Goal: Transaction & Acquisition: Purchase product/service

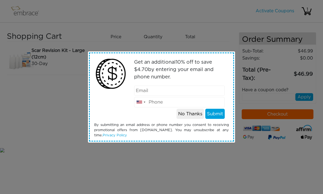
click at [219, 25] on div "Get an additional 10 % off to save $ 4.70 by entering your email and phone numb…" at bounding box center [161, 97] width 323 height 194
click at [219, 34] on div "Get an additional 10 % off to save $ 21.70 by entering your email and phone num…" at bounding box center [161, 97] width 323 height 194
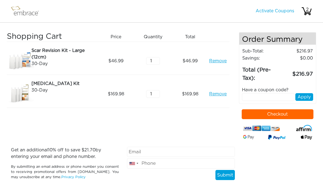
click at [158, 90] on input "1" at bounding box center [153, 94] width 14 height 8
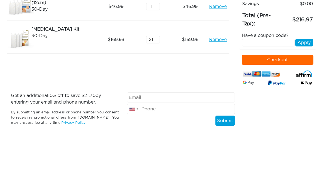
type input "1"
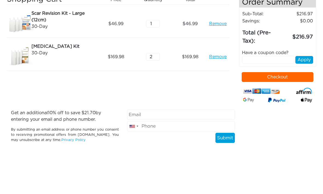
type input "2"
click at [156, 57] on input "1" at bounding box center [153, 61] width 14 height 8
type input "2"
click at [180, 47] on div "46.99" at bounding box center [191, 60] width 37 height 27
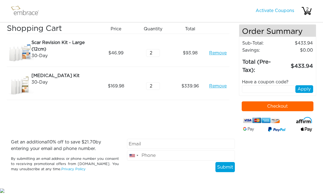
click at [264, 86] on input "text" at bounding box center [268, 90] width 53 height 8
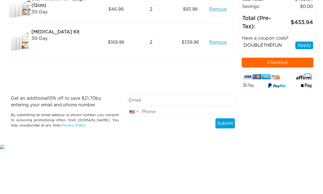
type input "DOUBLETHEFUN"
click at [306, 86] on button "Apply" at bounding box center [304, 90] width 18 height 8
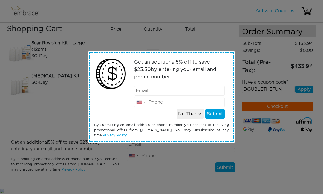
click at [196, 114] on button "No Thanks" at bounding box center [189, 114] width 27 height 10
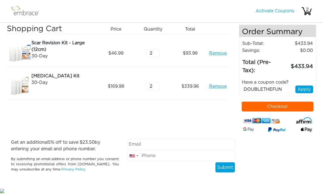
click at [305, 86] on button "Apply" at bounding box center [304, 90] width 18 height 8
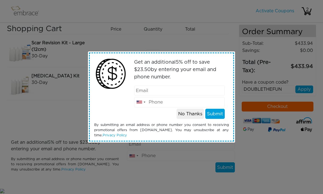
click at [180, 89] on input "email" at bounding box center [179, 91] width 91 height 10
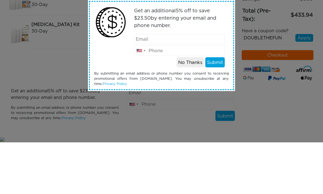
type input "bendier-outsize-1s@icloud.com"
click at [220, 109] on button "Submit" at bounding box center [214, 114] width 19 height 10
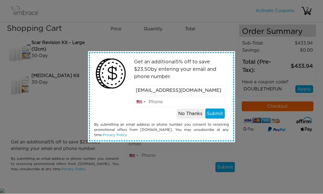
scroll to position [14, 0]
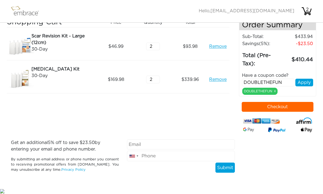
click at [278, 106] on button "Checkout" at bounding box center [277, 107] width 72 height 10
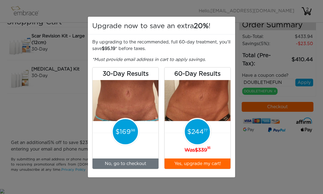
click at [258, 148] on div "Upgrade now to save an extra 20% ! By upgrading to the recommended, full 60-day…" at bounding box center [161, 97] width 323 height 194
click at [65, 94] on div "Upgrade now to save an extra 20% ! By upgrading to the recommended, full 60-day…" at bounding box center [161, 97] width 323 height 194
click at [212, 163] on button "Yes, upgrade my cart!" at bounding box center [197, 164] width 66 height 10
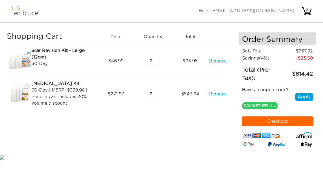
click at [158, 95] on input "2" at bounding box center [153, 94] width 14 height 8
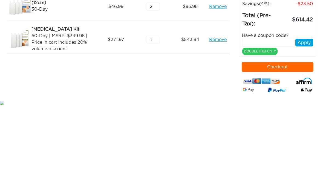
type input "1"
click at [200, 62] on div "Shopping Cart Price Quantity Qty Total Scar Revision Kit - Large (12cm) 30-Day …" at bounding box center [123, 93] width 232 height 122
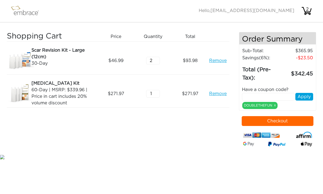
click at [277, 121] on button "Checkout" at bounding box center [277, 121] width 72 height 10
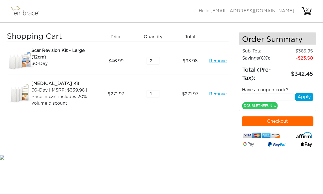
click at [309, 59] on td "23.50" at bounding box center [297, 58] width 32 height 7
click at [280, 89] on div "Have a coupon code?" at bounding box center [278, 90] width 80 height 7
click at [279, 96] on input "text" at bounding box center [268, 97] width 53 height 8
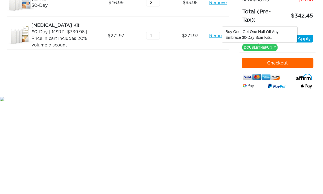
click at [276, 103] on link "x" at bounding box center [275, 105] width 2 height 5
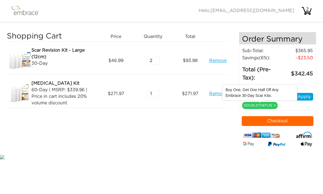
click at [275, 108] on link "x" at bounding box center [275, 105] width 2 height 5
click at [274, 107] on link "x" at bounding box center [275, 105] width 2 height 5
click at [291, 106] on div "Have a coupon code? Apply DOUBLETHEFUN x" at bounding box center [278, 96] width 80 height 27
click at [159, 93] on input "1" at bounding box center [153, 94] width 14 height 8
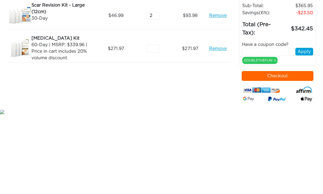
click at [219, 91] on link "Remove" at bounding box center [217, 94] width 17 height 7
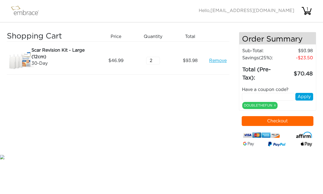
click at [35, 13] on img at bounding box center [28, 11] width 36 height 14
click at [33, 17] on img at bounding box center [28, 11] width 36 height 14
click at [34, 11] on img at bounding box center [28, 11] width 36 height 14
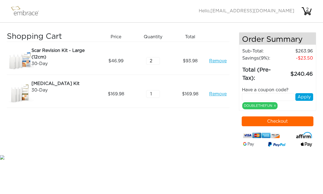
click at [160, 93] on input "1" at bounding box center [153, 94] width 14 height 8
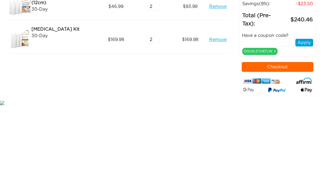
type input "2"
click at [198, 59] on div "Shopping Cart Price Quantity Qty Total Scar Revision Kit - Large (12cm) 30-Day …" at bounding box center [123, 93] width 232 height 122
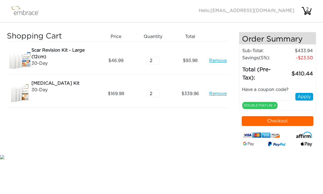
click at [196, 119] on div "Shopping Cart Price Quantity Qty Total Scar Revision Kit - Large (12cm) 30-Day …" at bounding box center [123, 93] width 232 height 122
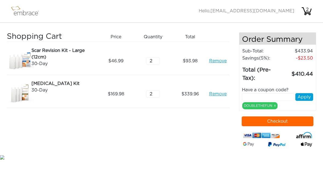
click at [274, 119] on button "Checkout" at bounding box center [277, 121] width 72 height 10
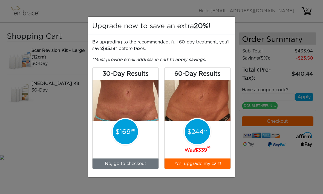
click at [211, 163] on button "Yes, upgrade my cart!" at bounding box center [197, 164] width 66 height 10
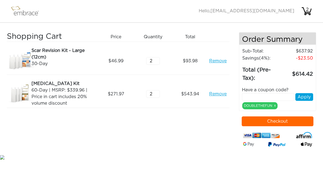
click at [159, 90] on input "2" at bounding box center [153, 94] width 14 height 8
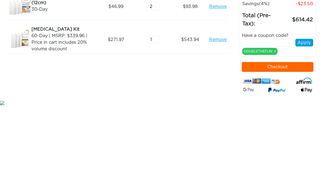
type input "1"
click at [189, 58] on div "Shopping Cart Price Quantity Qty Total Scar Revision Kit - Large (12cm) 30-Day …" at bounding box center [123, 93] width 232 height 122
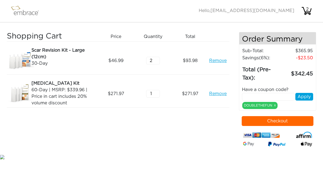
click at [276, 122] on button "Checkout" at bounding box center [277, 121] width 72 height 10
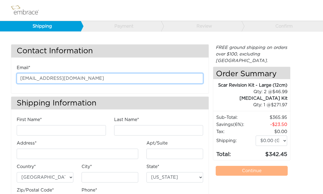
click at [126, 73] on input "[EMAIL_ADDRESS][DOMAIN_NAME]" at bounding box center [110, 78] width 186 height 10
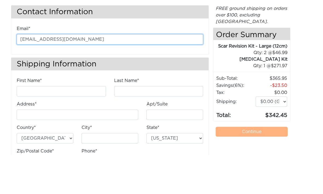
click at [168, 73] on input "[EMAIL_ADDRESS][DOMAIN_NAME]" at bounding box center [110, 78] width 186 height 10
click at [178, 73] on input "[EMAIL_ADDRESS][DOMAIN_NAME]" at bounding box center [110, 78] width 186 height 10
type input "blbendier-"
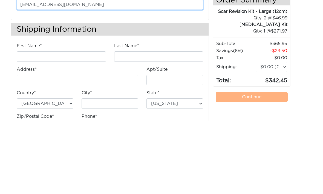
type input "[EMAIL_ADDRESS][DOMAIN_NAME]"
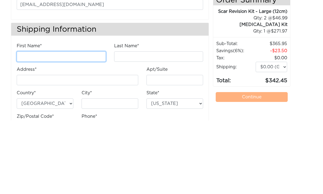
click at [92, 125] on input "First Name*" at bounding box center [61, 130] width 89 height 10
type input "[PERSON_NAME]"
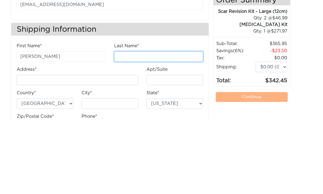
type input "[PERSON_NAME]"
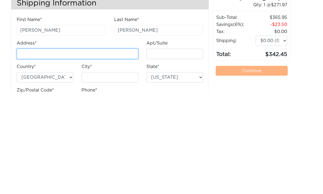
type input "[STREET_ADDRESS]"
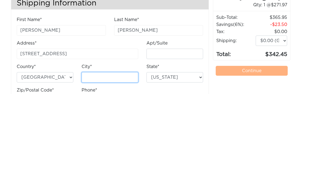
type input "Phoenix"
select select "AZ"
type input "85085"
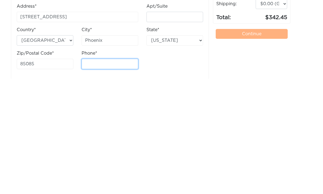
scroll to position [23, 0]
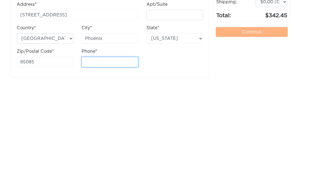
type input "4807659020"
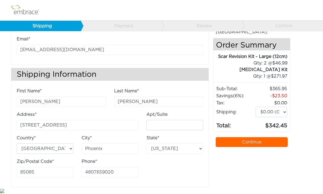
click at [251, 138] on link "Continue" at bounding box center [251, 143] width 72 height 10
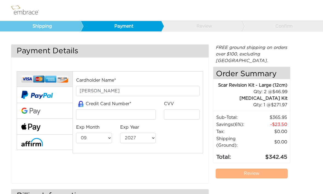
select select "9"
select select "2027"
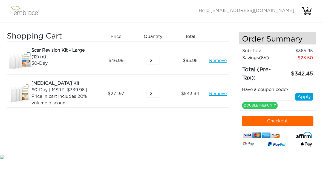
click at [158, 96] on input "2" at bounding box center [153, 94] width 14 height 8
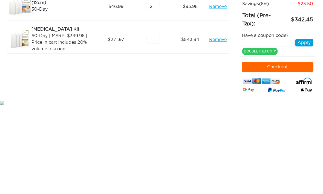
click at [221, 91] on link "Remove" at bounding box center [217, 94] width 17 height 7
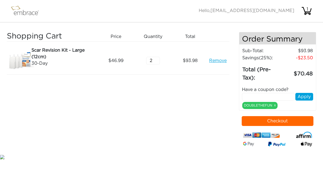
click at [33, 11] on img at bounding box center [28, 11] width 36 height 14
click at [275, 106] on link "x" at bounding box center [275, 105] width 2 height 5
click at [275, 107] on link "x" at bounding box center [275, 105] width 2 height 5
click at [275, 105] on link "x" at bounding box center [275, 105] width 2 height 5
click at [275, 108] on link "x" at bounding box center [275, 105] width 2 height 5
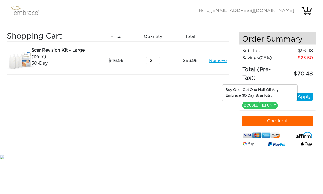
click at [278, 101] on input "text" at bounding box center [268, 97] width 53 height 8
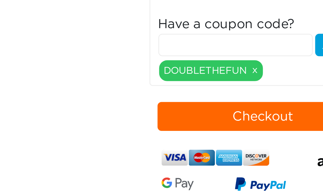
click at [274, 103] on link "x" at bounding box center [275, 105] width 2 height 5
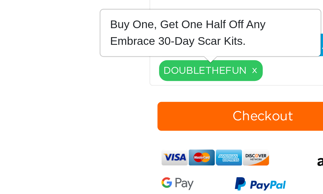
click at [274, 103] on link "x" at bounding box center [275, 105] width 2 height 5
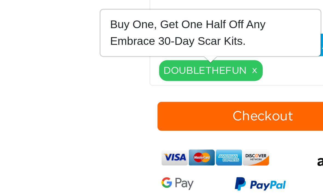
click at [274, 103] on link "x" at bounding box center [275, 105] width 2 height 5
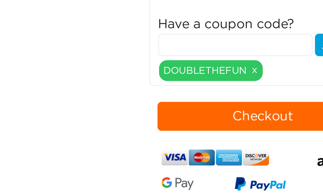
click at [238, 83] on div "Have a coupon code? Apply DOUBLETHEFUN x" at bounding box center [278, 96] width 80 height 27
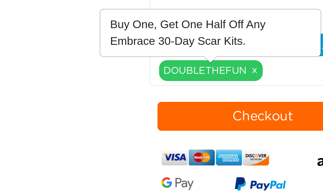
click at [274, 103] on link "x" at bounding box center [275, 105] width 2 height 5
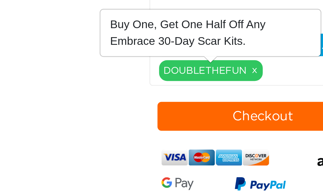
click at [274, 103] on link "x" at bounding box center [275, 105] width 2 height 5
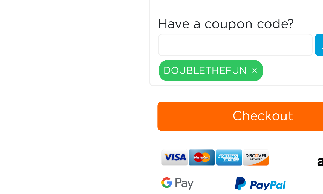
click at [238, 83] on div "Have a coupon code? Apply DOUBLETHEFUN x" at bounding box center [278, 96] width 80 height 27
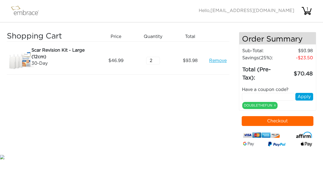
click at [217, 58] on link "Remove" at bounding box center [217, 61] width 17 height 7
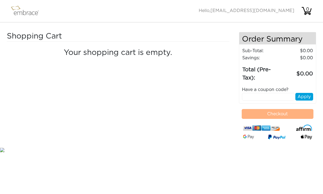
click at [36, 9] on img at bounding box center [28, 11] width 36 height 14
click at [30, 15] on img at bounding box center [28, 11] width 36 height 14
click at [30, 12] on img at bounding box center [28, 11] width 36 height 14
click at [27, 10] on img at bounding box center [28, 11] width 36 height 14
click at [28, 11] on img at bounding box center [28, 11] width 36 height 14
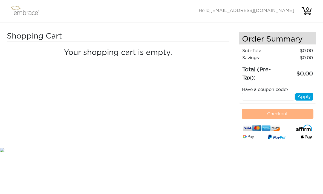
click at [29, 13] on img at bounding box center [28, 11] width 36 height 14
click at [25, 11] on img at bounding box center [28, 11] width 36 height 14
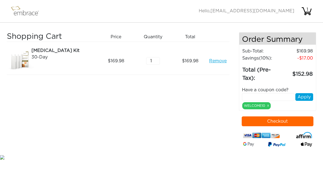
click at [159, 60] on input "1" at bounding box center [153, 61] width 14 height 8
type input "2"
click at [220, 23] on div "Shopping Cart Price Quantity Qty Total Arm Lift Kit 30-Day Remove 169.98 2 169.…" at bounding box center [161, 88] width 323 height 131
click at [268, 104] on link "x" at bounding box center [268, 105] width 2 height 5
click at [268, 108] on link "x" at bounding box center [268, 105] width 2 height 5
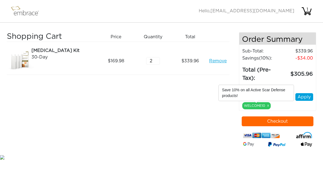
click at [267, 101] on input "text" at bounding box center [268, 97] width 53 height 8
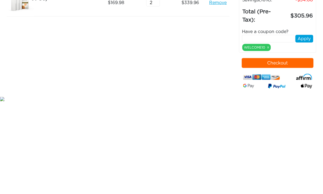
type input "P"
click at [271, 93] on input "P" at bounding box center [268, 97] width 53 height 8
click at [268, 103] on link "x" at bounding box center [268, 105] width 2 height 5
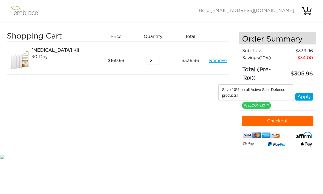
click at [286, 101] on input "text" at bounding box center [268, 97] width 53 height 8
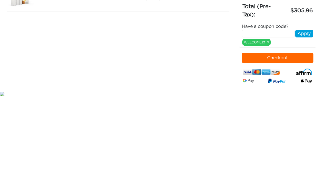
click at [283, 116] on button "Checkout" at bounding box center [277, 121] width 72 height 10
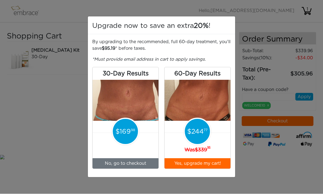
click at [213, 162] on button "Yes, upgrade my cart!" at bounding box center [197, 164] width 66 height 10
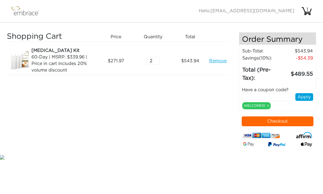
click at [160, 59] on input "2" at bounding box center [153, 61] width 14 height 8
type input "1"
click at [213, 30] on div "Shopping Cart Price Quantity Qty Total [MEDICAL_DATA] Kit 60-Day | MSRP: $339.9…" at bounding box center [161, 88] width 323 height 131
click at [30, 10] on img at bounding box center [28, 11] width 36 height 14
click at [32, 9] on img at bounding box center [28, 11] width 36 height 14
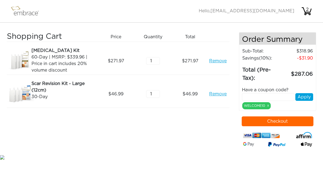
click at [217, 94] on link "Remove" at bounding box center [217, 94] width 17 height 7
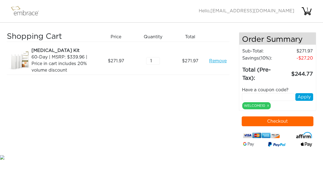
click at [293, 122] on button "Checkout" at bounding box center [277, 121] width 72 height 10
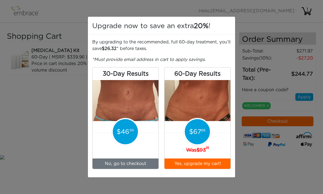
click at [210, 163] on button "Yes, upgrade my cart!" at bounding box center [197, 164] width 66 height 10
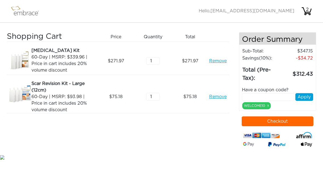
click at [220, 95] on link "Remove" at bounding box center [217, 96] width 17 height 7
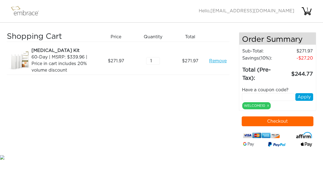
click at [290, 11] on span "[EMAIL_ADDRESS][DOMAIN_NAME]" at bounding box center [252, 11] width 84 height 4
click at [295, 122] on button "Checkout" at bounding box center [277, 121] width 72 height 10
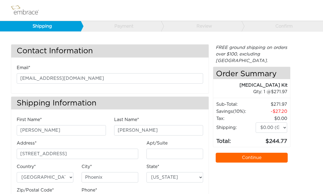
select select "AZ"
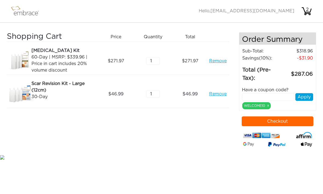
click at [271, 122] on button "Checkout" at bounding box center [277, 121] width 72 height 10
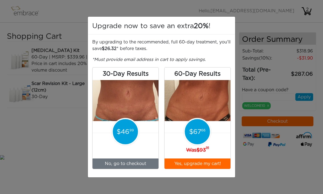
click at [205, 164] on button "Yes, upgrade my cart!" at bounding box center [197, 164] width 66 height 10
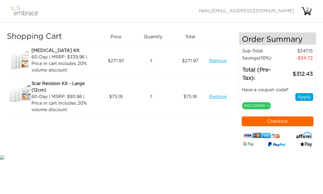
click at [281, 122] on button "Checkout" at bounding box center [277, 121] width 72 height 10
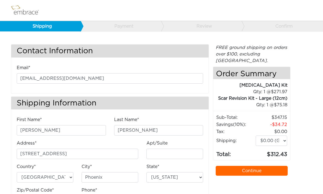
select select "AZ"
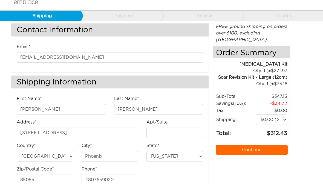
scroll to position [10, 0]
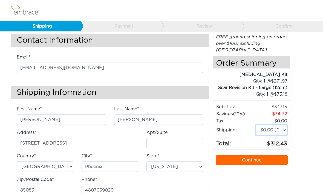
click at [273, 125] on select "$0.00 (Ground) $15.00 (Express Saver) $20.00 (Two Day) $30.00 (Overnight)" at bounding box center [270, 130] width 31 height 10
click at [254, 156] on link "Continue" at bounding box center [251, 161] width 72 height 10
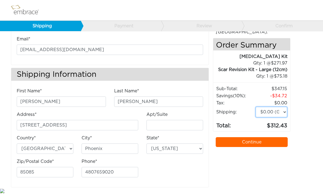
click at [272, 107] on select "$0.00 (Ground) $15.00 (Express Saver) $20.00 (Two Day) $30.00 (Overnight)" at bounding box center [270, 112] width 31 height 10
select select "3"
click at [246, 138] on link "Continue" at bounding box center [251, 143] width 72 height 10
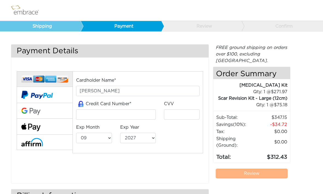
select select "9"
select select "2027"
select select "9"
select select "2027"
click at [52, 90] on img at bounding box center [36, 95] width 31 height 16
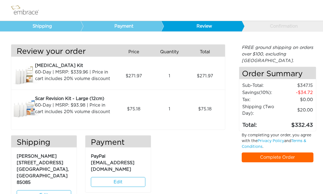
scroll to position [10, 0]
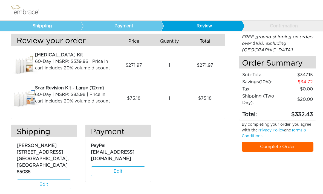
click at [275, 142] on link "Complete Order" at bounding box center [277, 147] width 72 height 10
